Goal: Obtain resource: Obtain resource

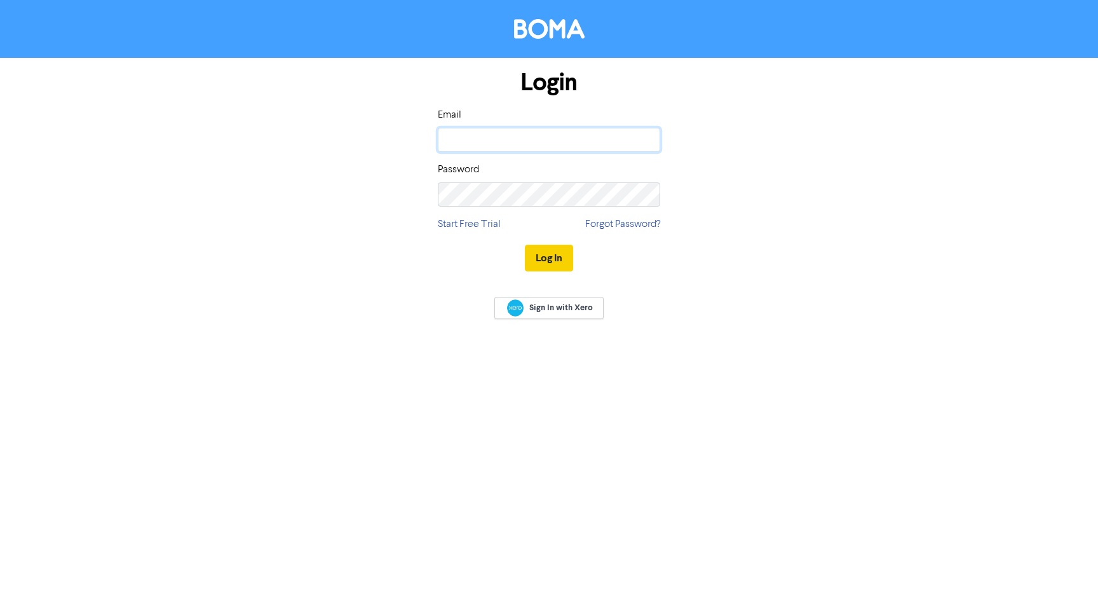
type input "paulwhite@aphaccountants.co.uk"
click at [549, 258] on button "Log In" at bounding box center [549, 258] width 48 height 27
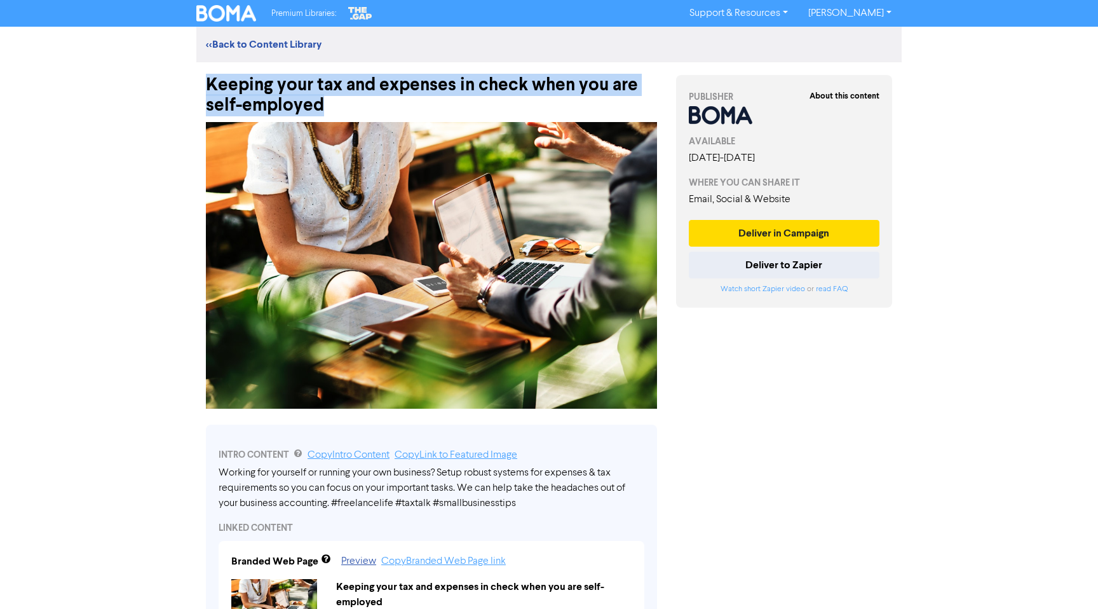
drag, startPoint x: 384, startPoint y: 100, endPoint x: 210, endPoint y: 90, distance: 173.8
click at [210, 90] on div "Keeping your tax and expenses in check when you are self-employed" at bounding box center [431, 88] width 451 height 53
copy div "Keeping your tax and expenses in check when you are self-employed"
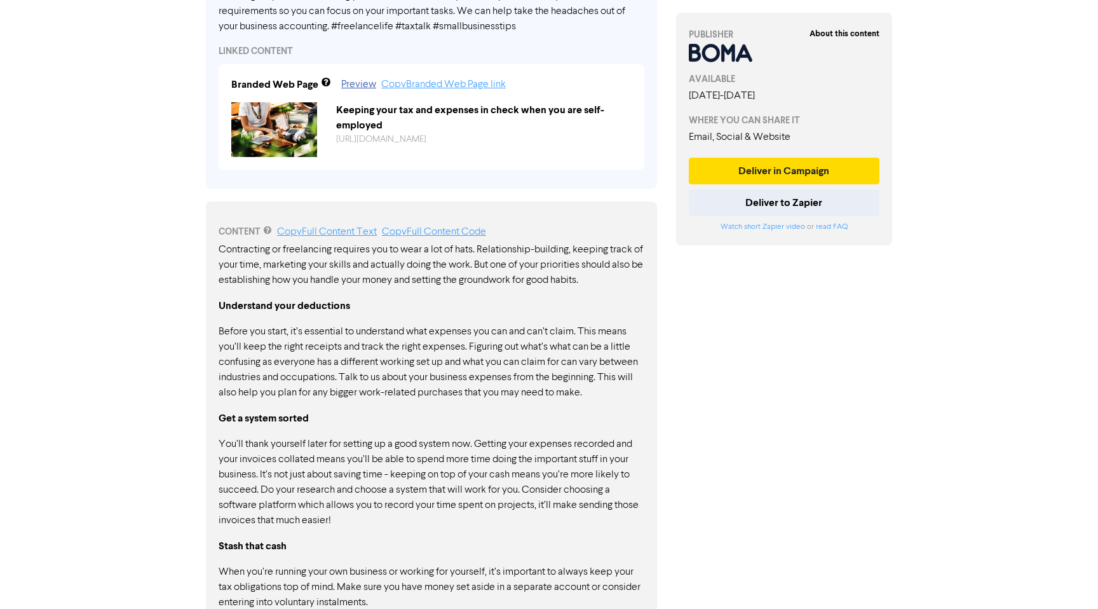
scroll to position [478, 0]
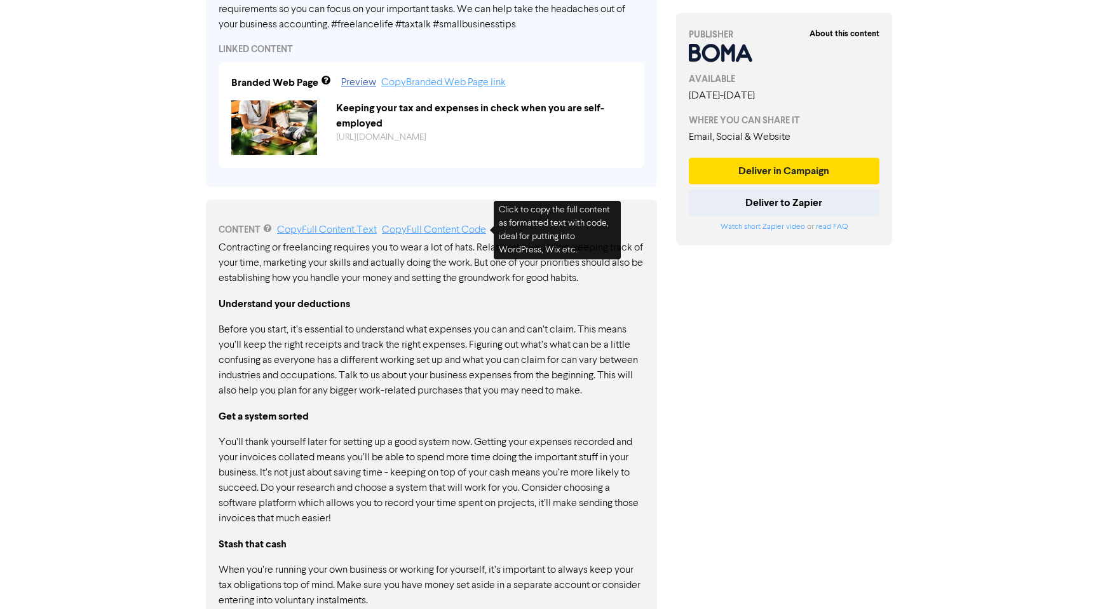
click at [444, 223] on div "CONTENT Copy Full Content Text Copy Full Content Code" at bounding box center [432, 229] width 426 height 15
click at [435, 231] on link "Copy Full Content Code" at bounding box center [434, 230] width 104 height 10
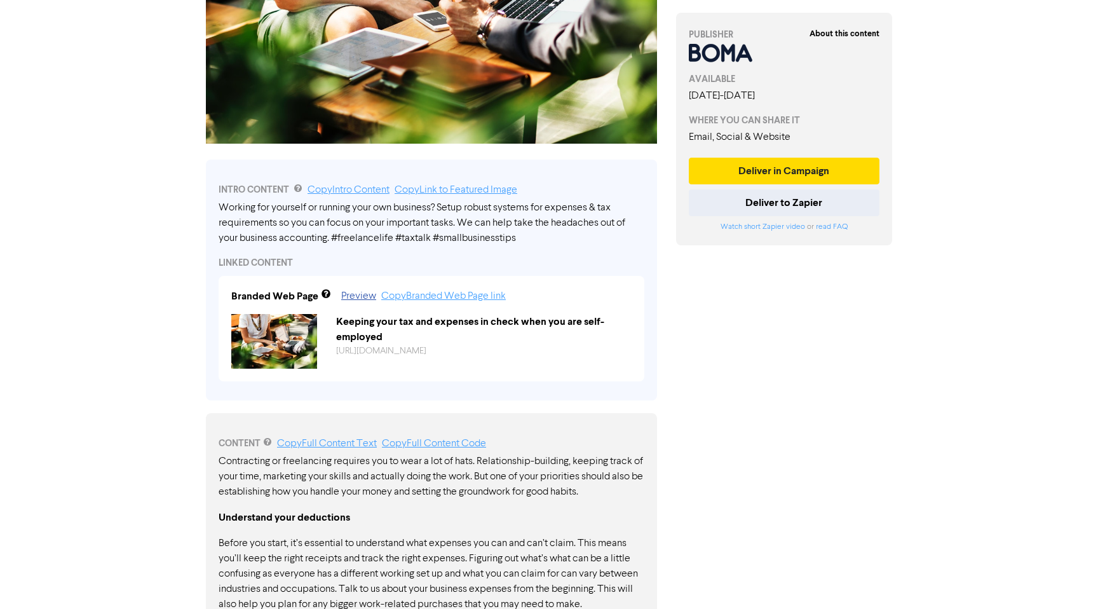
scroll to position [252, 0]
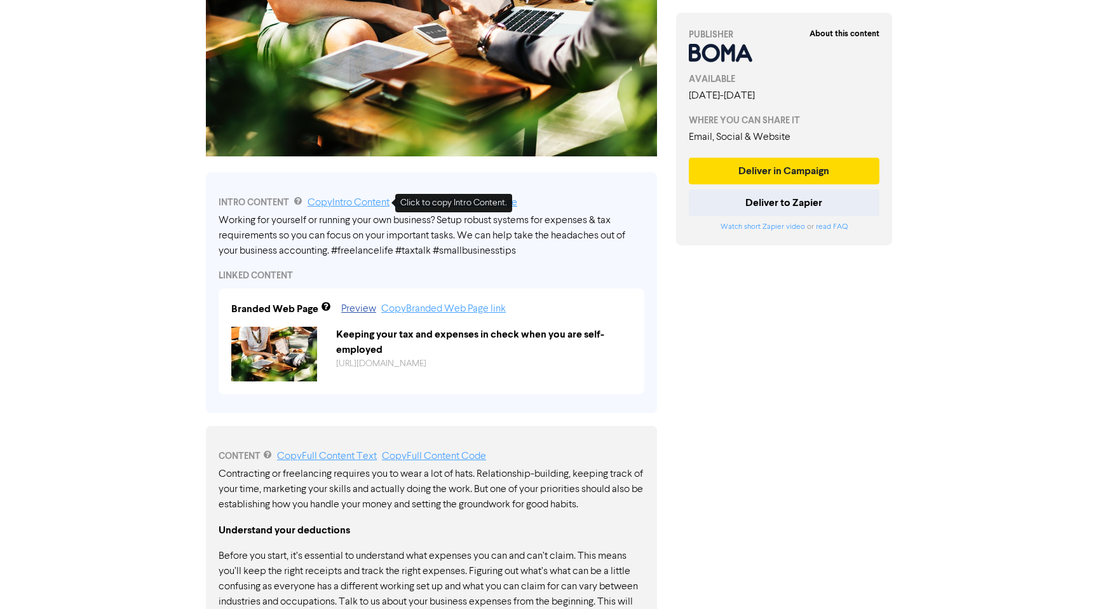
click at [353, 205] on link "Copy Intro Content" at bounding box center [348, 203] width 82 height 10
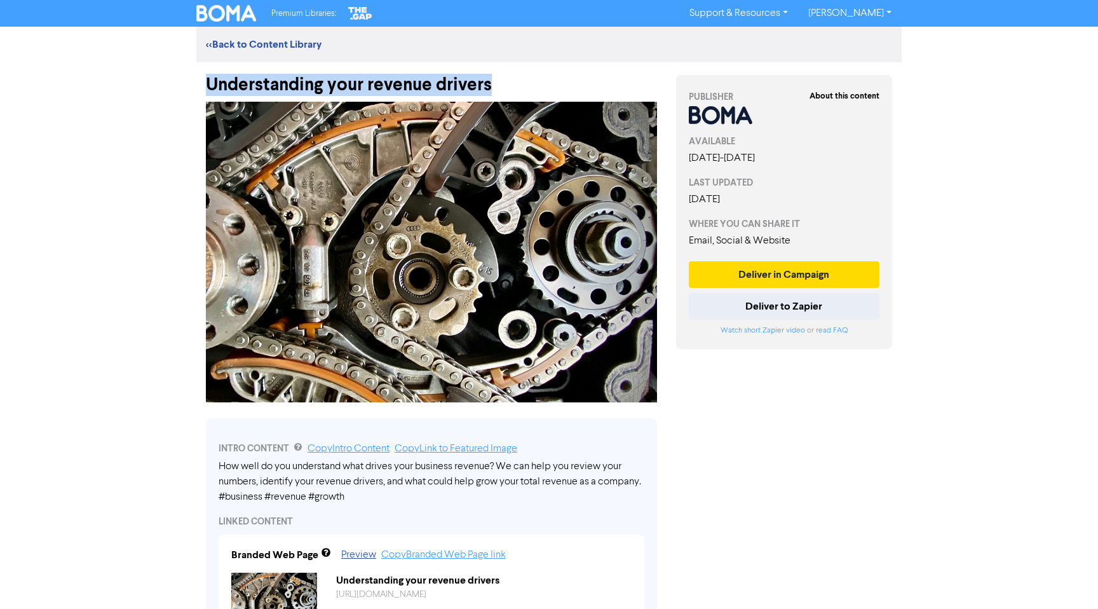
drag, startPoint x: 516, startPoint y: 83, endPoint x: 208, endPoint y: 77, distance: 308.8
click at [208, 77] on div "Understanding your revenue drivers" at bounding box center [431, 78] width 451 height 33
copy div "Understanding your revenue drivers"
click at [206, 83] on div "Understanding your revenue drivers" at bounding box center [431, 78] width 451 height 33
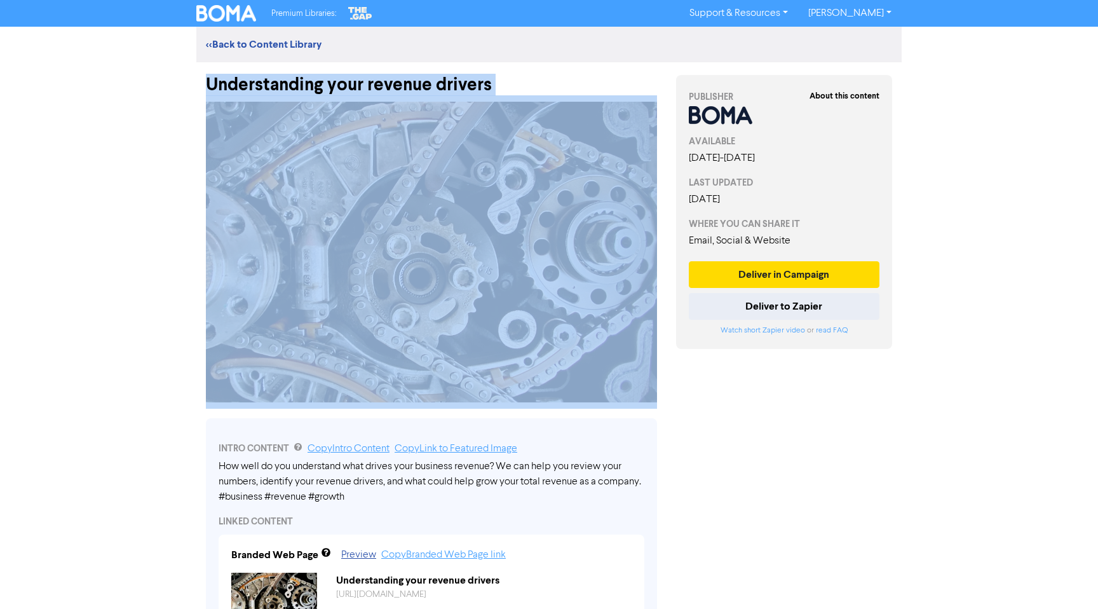
drag, startPoint x: 206, startPoint y: 84, endPoint x: 539, endPoint y: 83, distance: 332.2
click at [539, 82] on div "Understanding your revenue drivers" at bounding box center [431, 78] width 451 height 33
copy div "Understanding your revenue drivers"
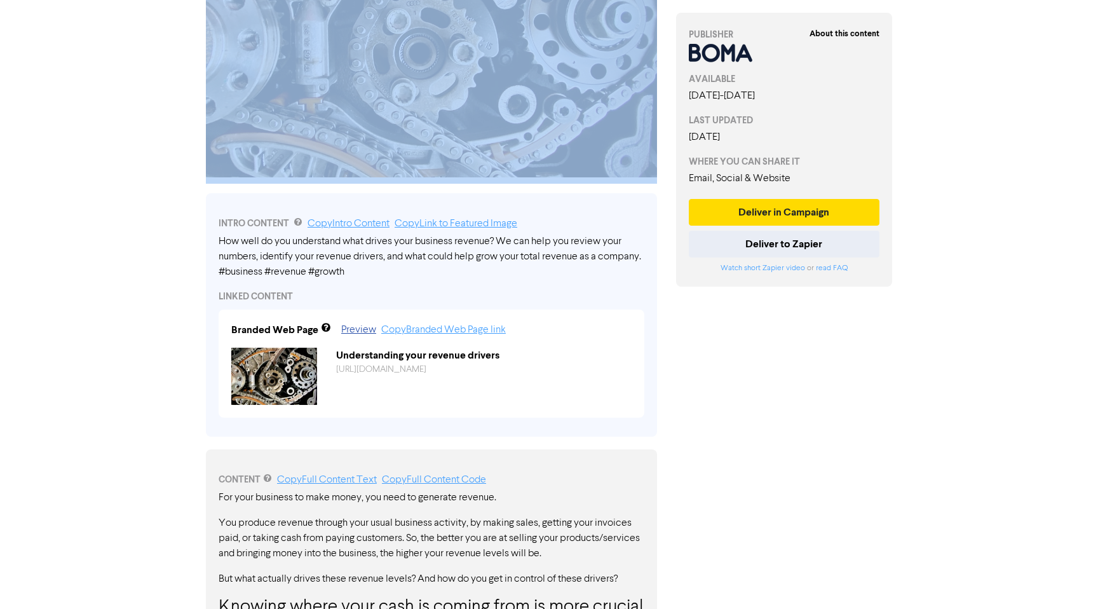
scroll to position [236, 0]
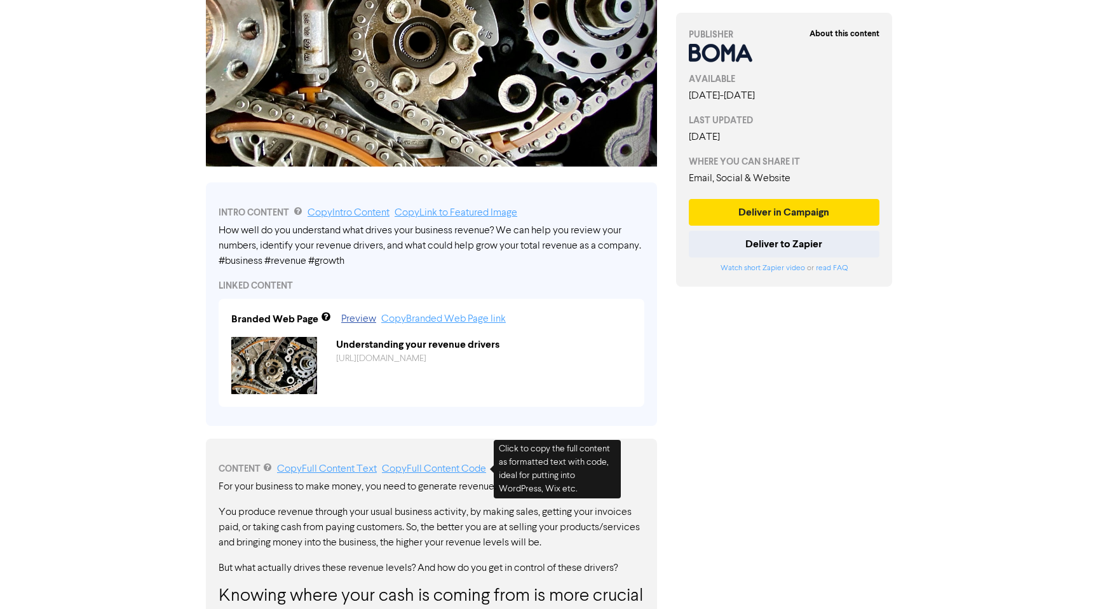
drag, startPoint x: 440, startPoint y: 469, endPoint x: 1034, endPoint y: 322, distance: 612.0
click at [442, 469] on link "Copy Full Content Code" at bounding box center [434, 469] width 104 height 10
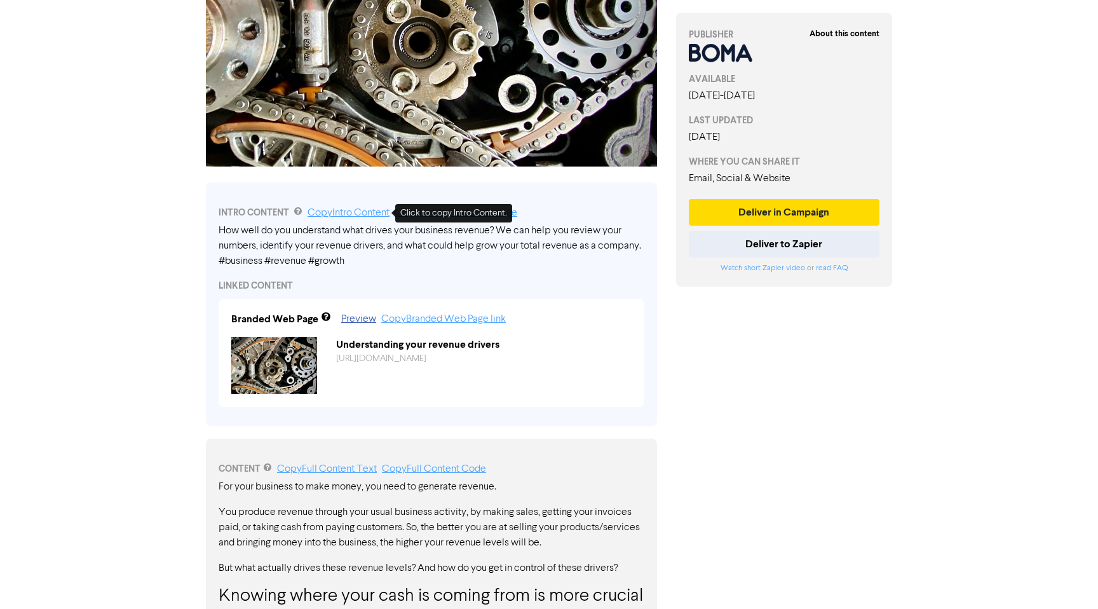
click at [336, 210] on link "Copy Intro Content" at bounding box center [348, 213] width 82 height 10
